Goal: Information Seeking & Learning: Learn about a topic

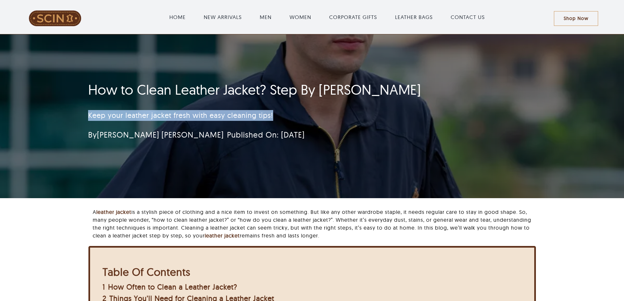
drag, startPoint x: 87, startPoint y: 115, endPoint x: 277, endPoint y: 112, distance: 190.1
click at [277, 112] on div "How to Clean Leather Jacket? Step By Step Guide Keep your leather jacket fresh …" at bounding box center [273, 112] width 388 height 69
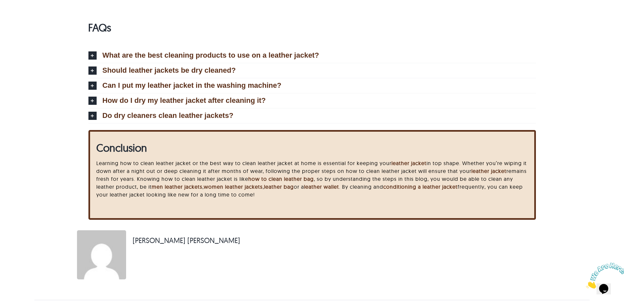
scroll to position [2188, 0]
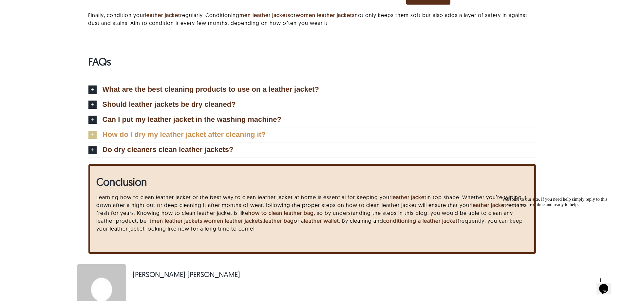
click at [347, 141] on link "How do I dry my leather jacket after cleaning it?" at bounding box center [312, 135] width 448 height 15
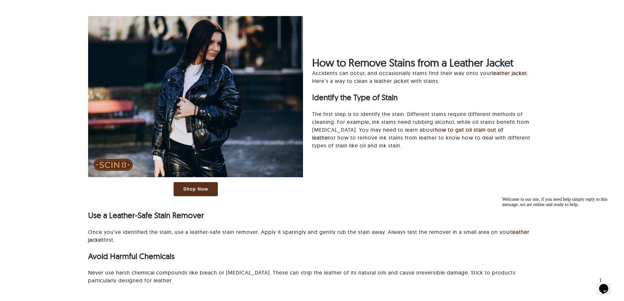
scroll to position [1663, 0]
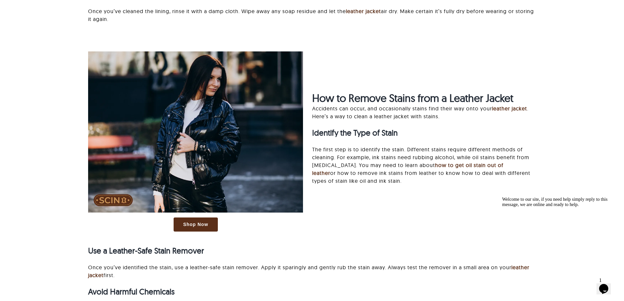
click at [502, 197] on icon "Chat attention grabber" at bounding box center [502, 197] width 0 height 0
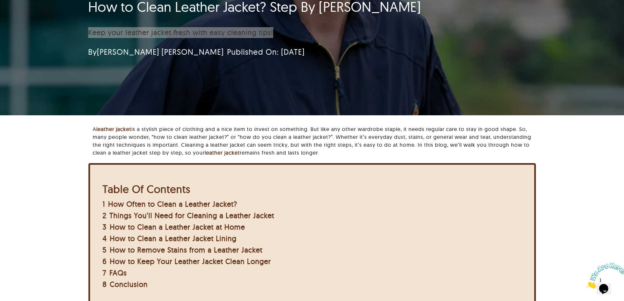
scroll to position [0, 0]
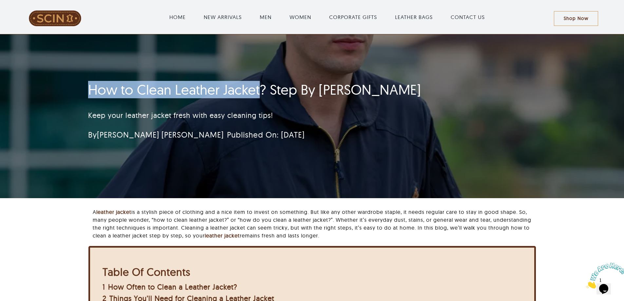
drag, startPoint x: 87, startPoint y: 90, endPoint x: 261, endPoint y: 91, distance: 173.7
click at [261, 91] on div "How to Clean Leather Jacket? Step By Step Guide Keep your leather jacket fresh …" at bounding box center [273, 112] width 388 height 69
copy h1 "How to Clean Leather Jacket"
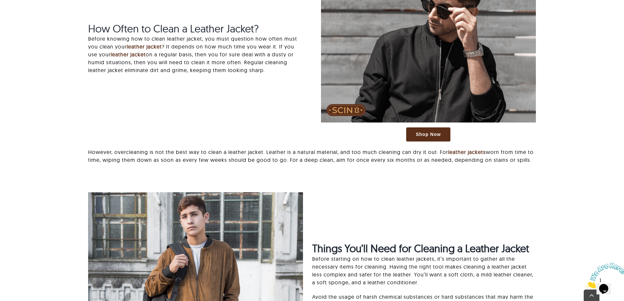
scroll to position [486, 0]
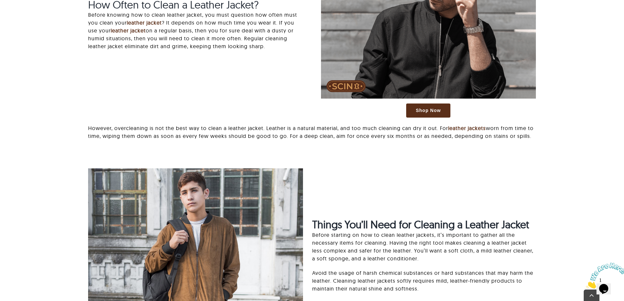
click at [586, 284] on icon "Close" at bounding box center [586, 287] width 0 height 6
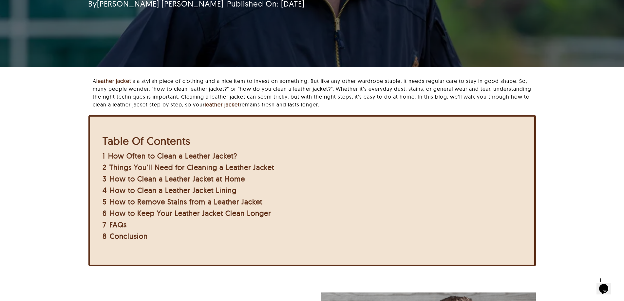
scroll to position [0, 0]
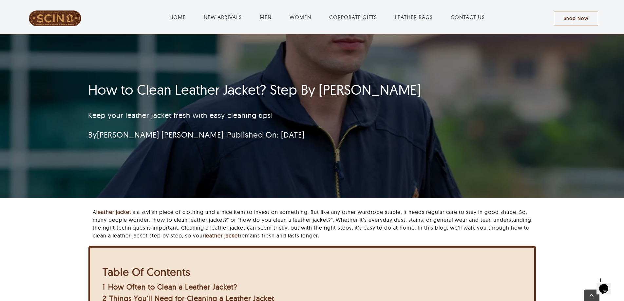
scroll to position [2165, 0]
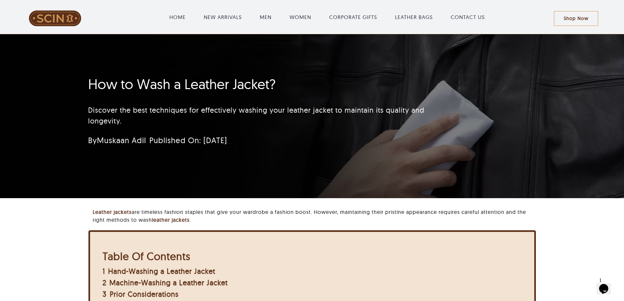
click at [160, 83] on h1 "How to Wash a Leather Jacket?" at bounding box center [273, 84] width 370 height 16
copy h1 "Wash"
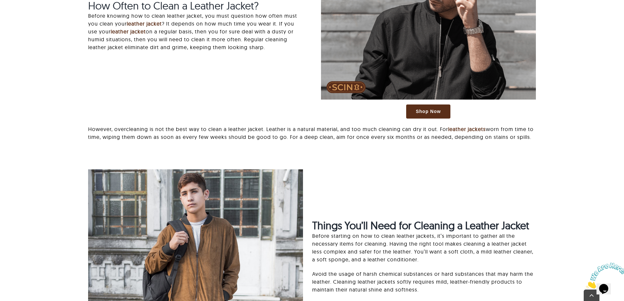
scroll to position [557, 0]
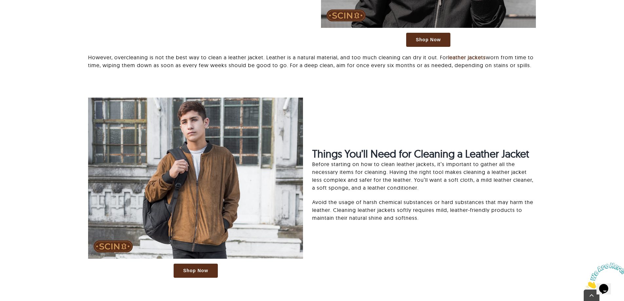
click at [586, 284] on icon "Close" at bounding box center [586, 287] width 0 height 6
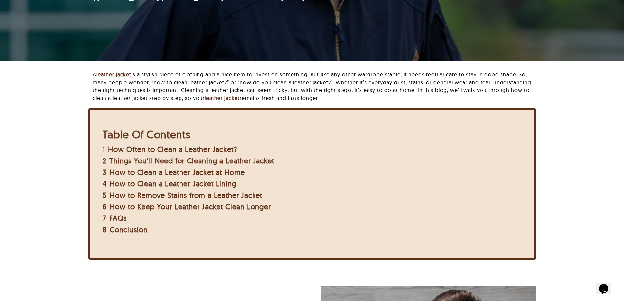
scroll to position [0, 0]
